Goal: Find specific page/section: Find specific page/section

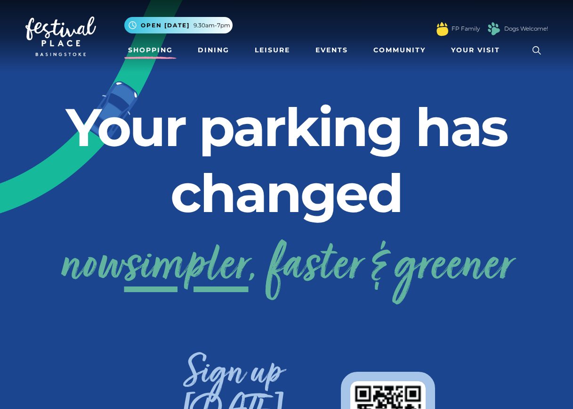
click at [132, 49] on link "Shopping" at bounding box center [150, 49] width 52 height 17
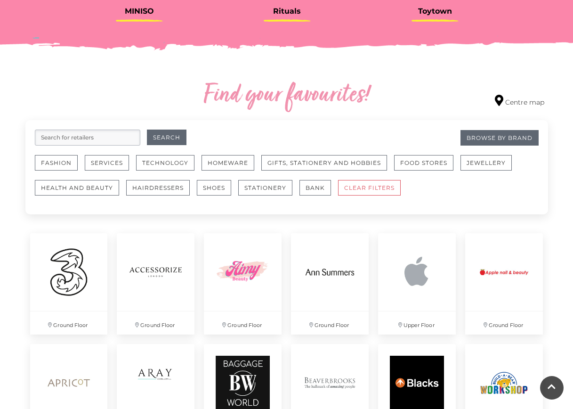
scroll to position [518, 0]
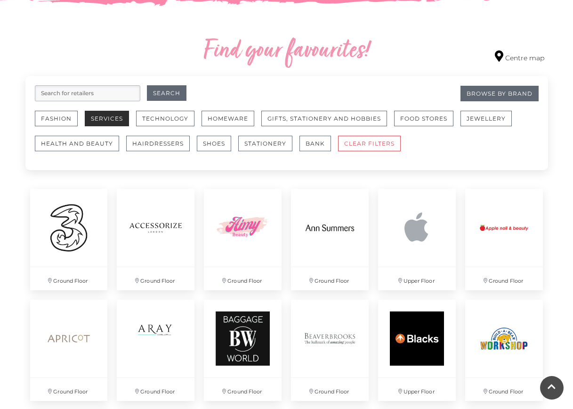
click at [113, 122] on button "Services" at bounding box center [107, 119] width 44 height 16
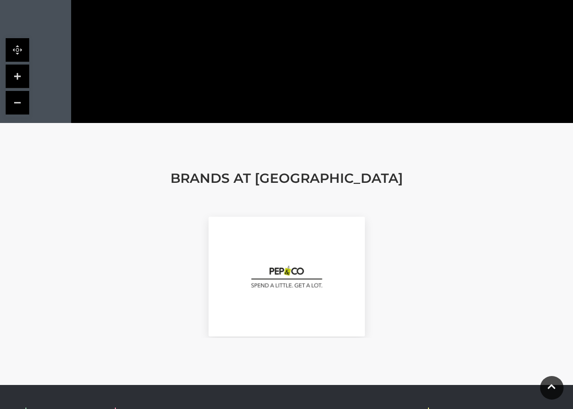
scroll to position [847, 0]
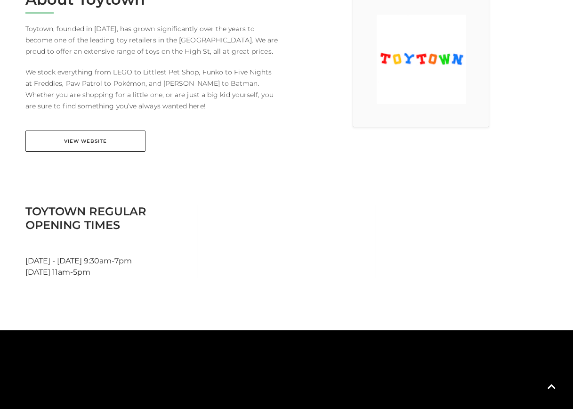
scroll to position [188, 0]
